Goal: Check status: Check status

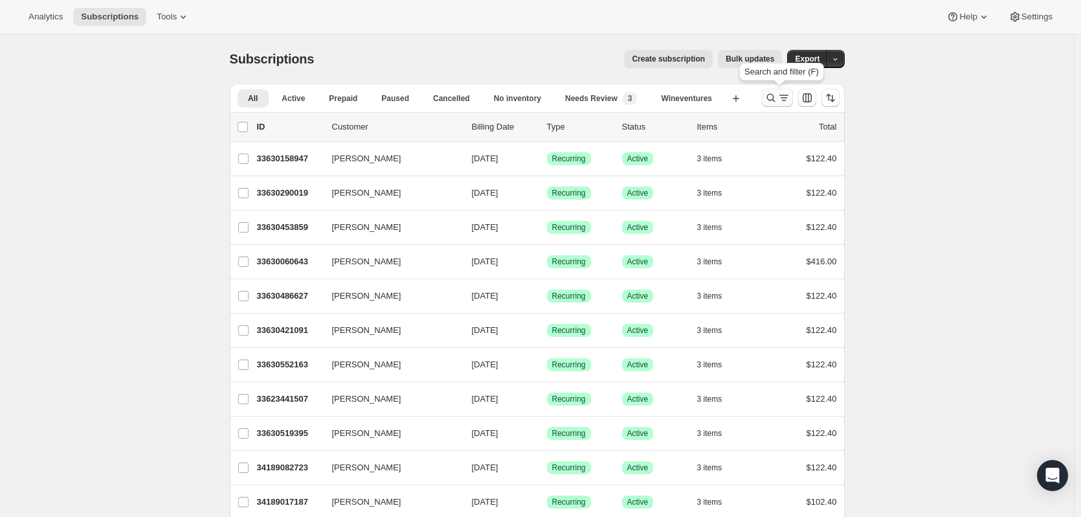
click at [774, 97] on icon "Search and filter results" at bounding box center [771, 97] width 13 height 13
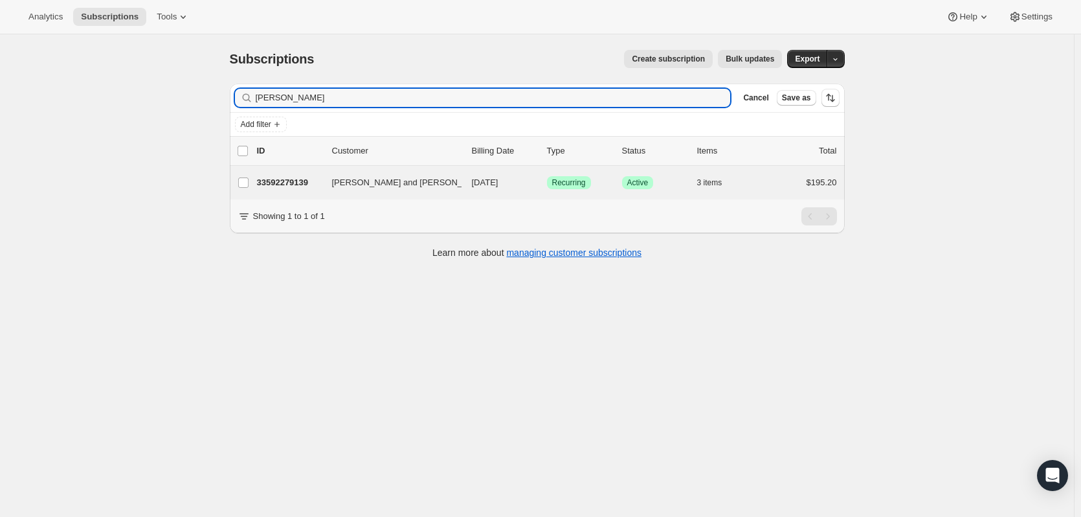
type input "[PERSON_NAME]"
click at [291, 193] on div "[PERSON_NAME] and [PERSON_NAME] 33592279139 [PERSON_NAME] and [PERSON_NAME] [DA…" at bounding box center [537, 183] width 615 height 34
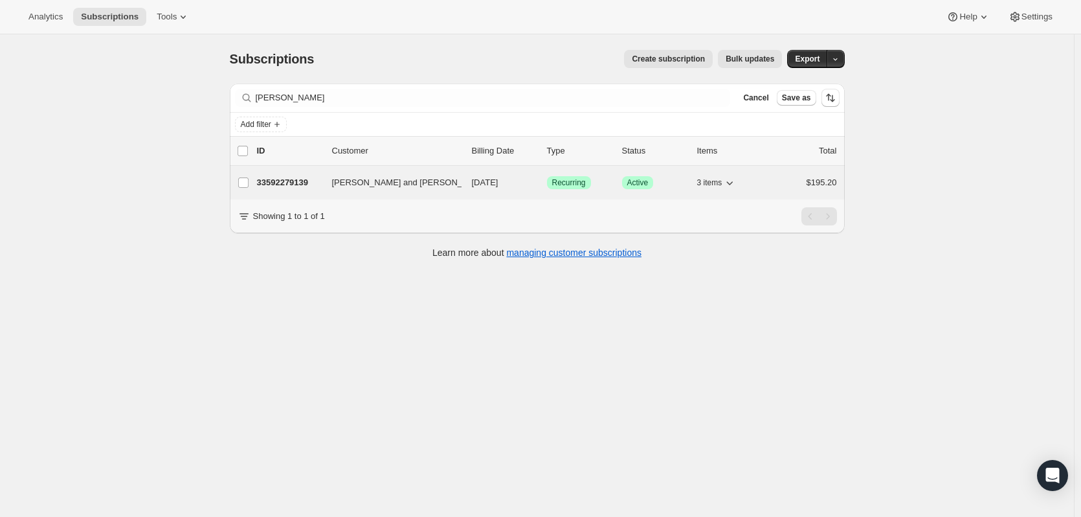
click at [293, 185] on p "33592279139" at bounding box center [289, 182] width 65 height 13
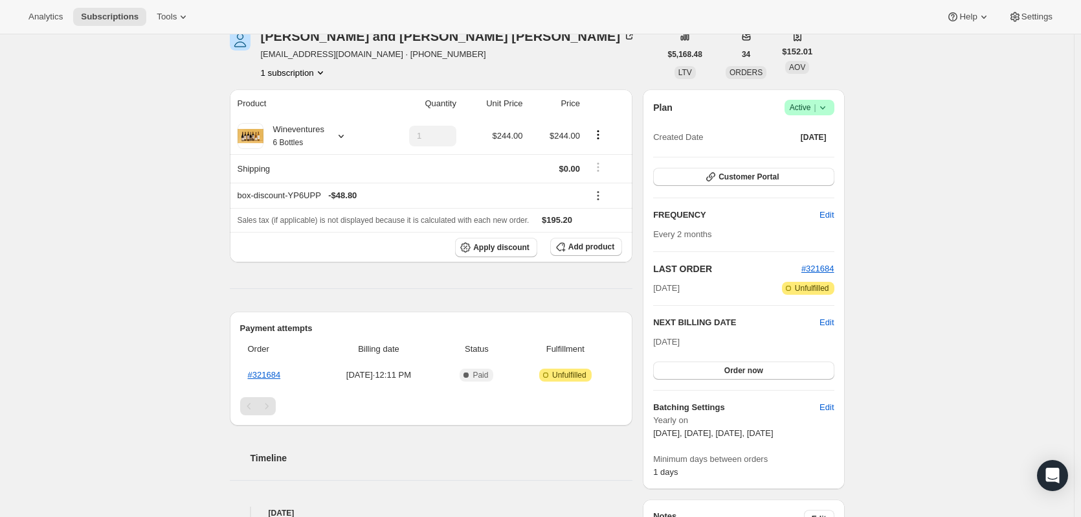
scroll to position [65, 0]
click at [275, 374] on link "#321684" at bounding box center [264, 374] width 33 height 10
